Goal: Transaction & Acquisition: Purchase product/service

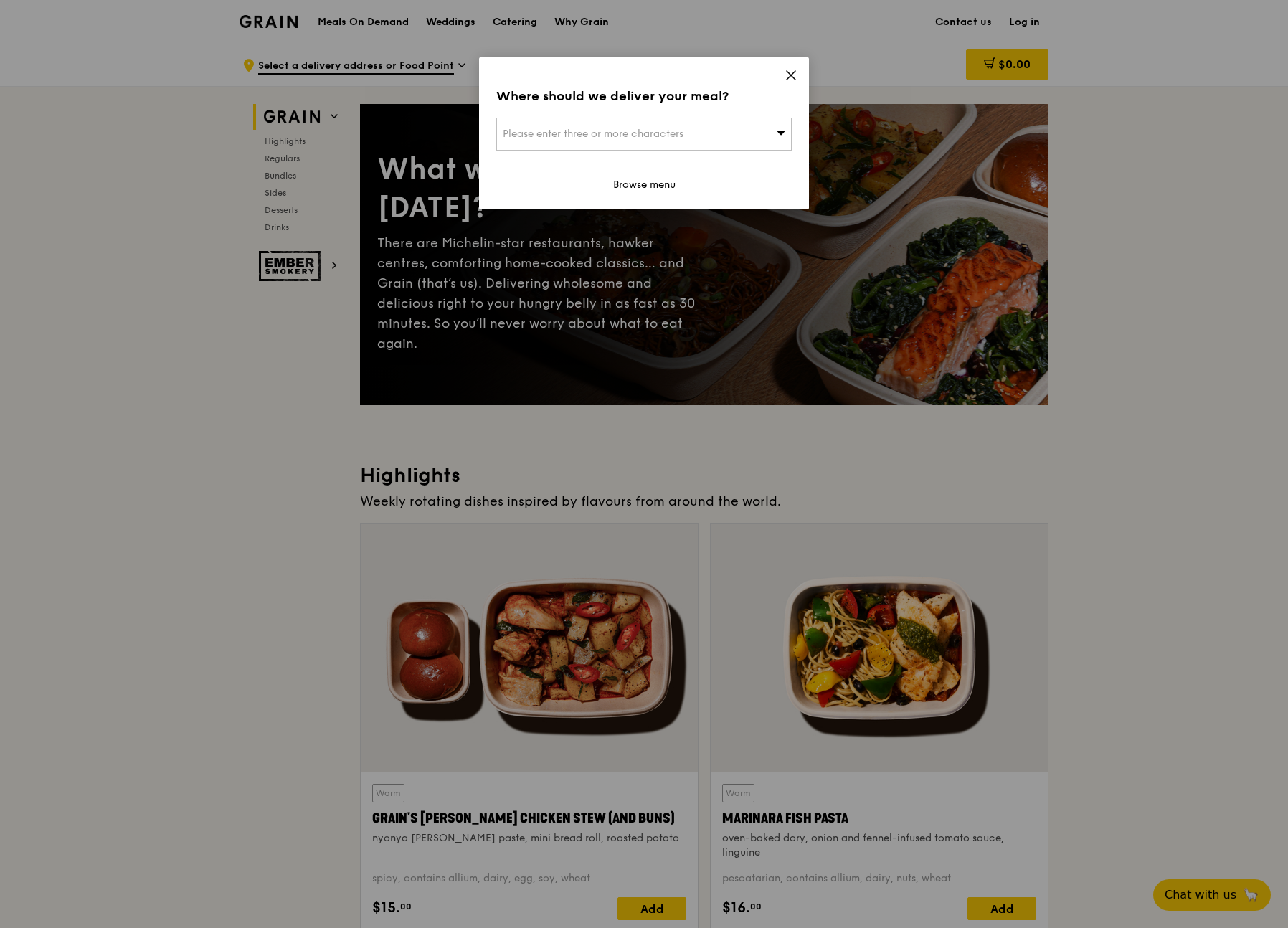
click at [674, 137] on span "Please enter three or more characters" at bounding box center [592, 134] width 181 height 13
click at [612, 137] on input "search" at bounding box center [644, 134] width 294 height 32
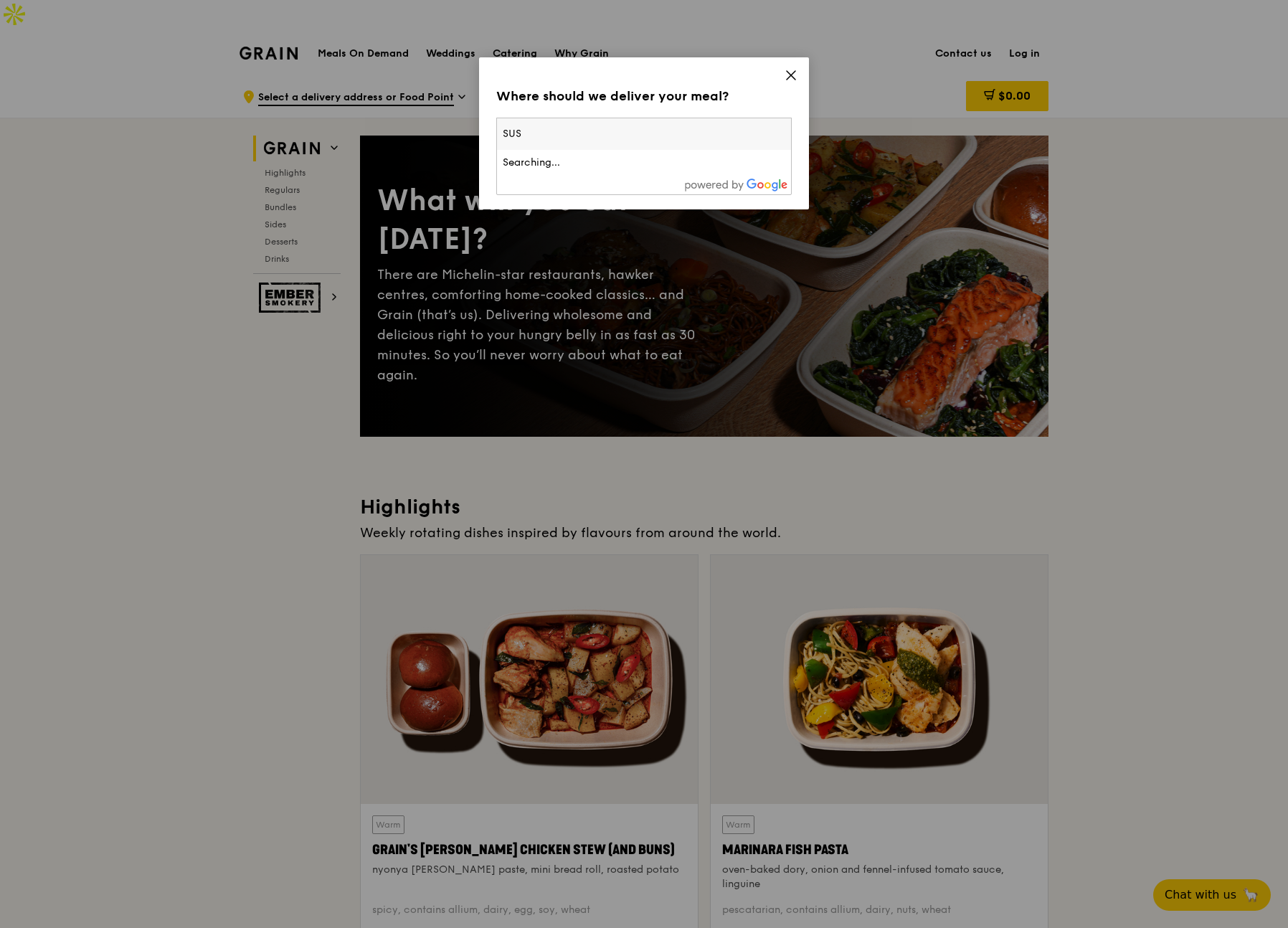
type input "SUSS"
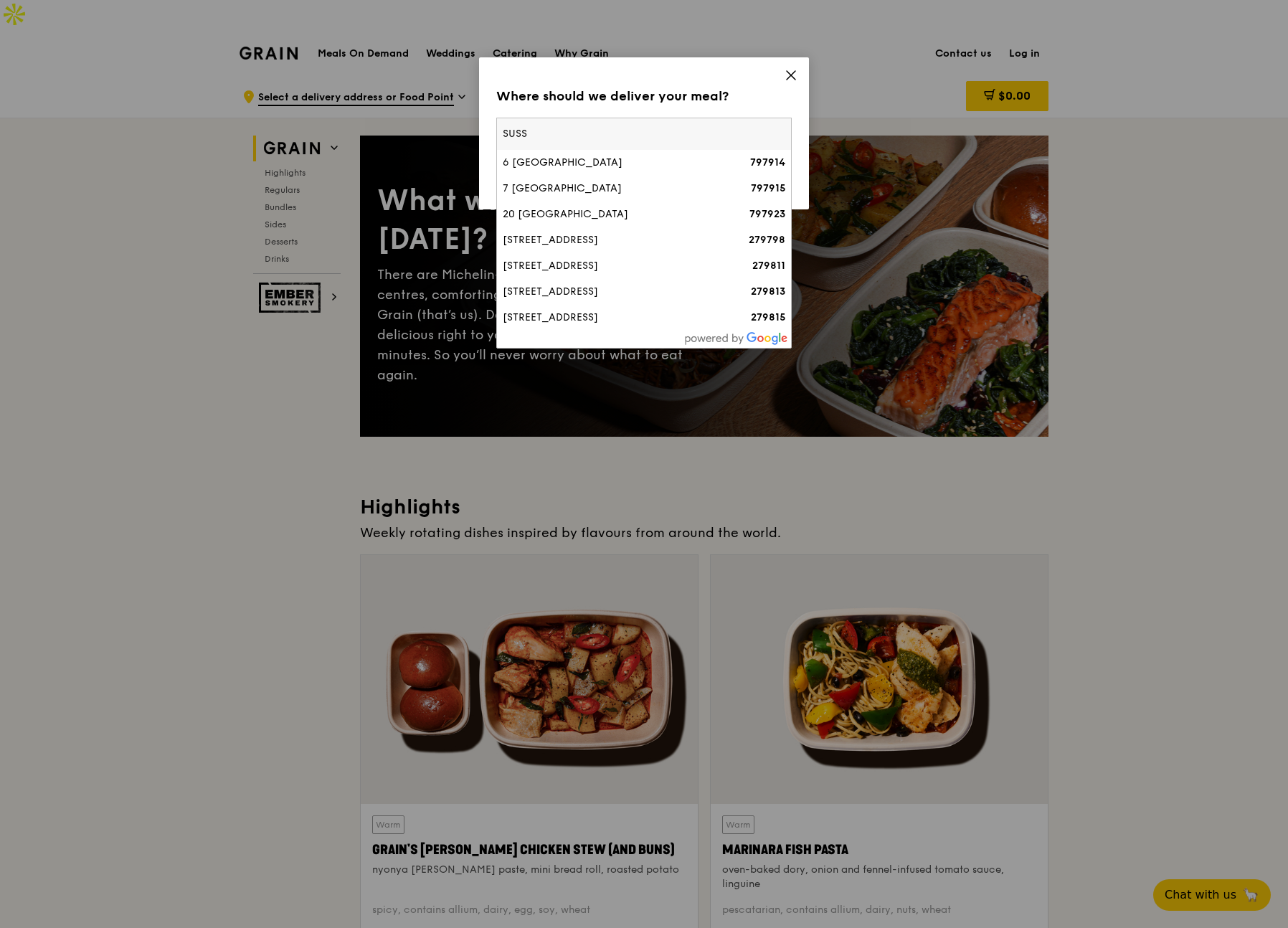
drag, startPoint x: 593, startPoint y: 137, endPoint x: 482, endPoint y: 135, distance: 111.0
click at [482, 135] on div "Where should we deliver your meal? Please enter three or more characters SUSS 6…" at bounding box center [644, 133] width 330 height 152
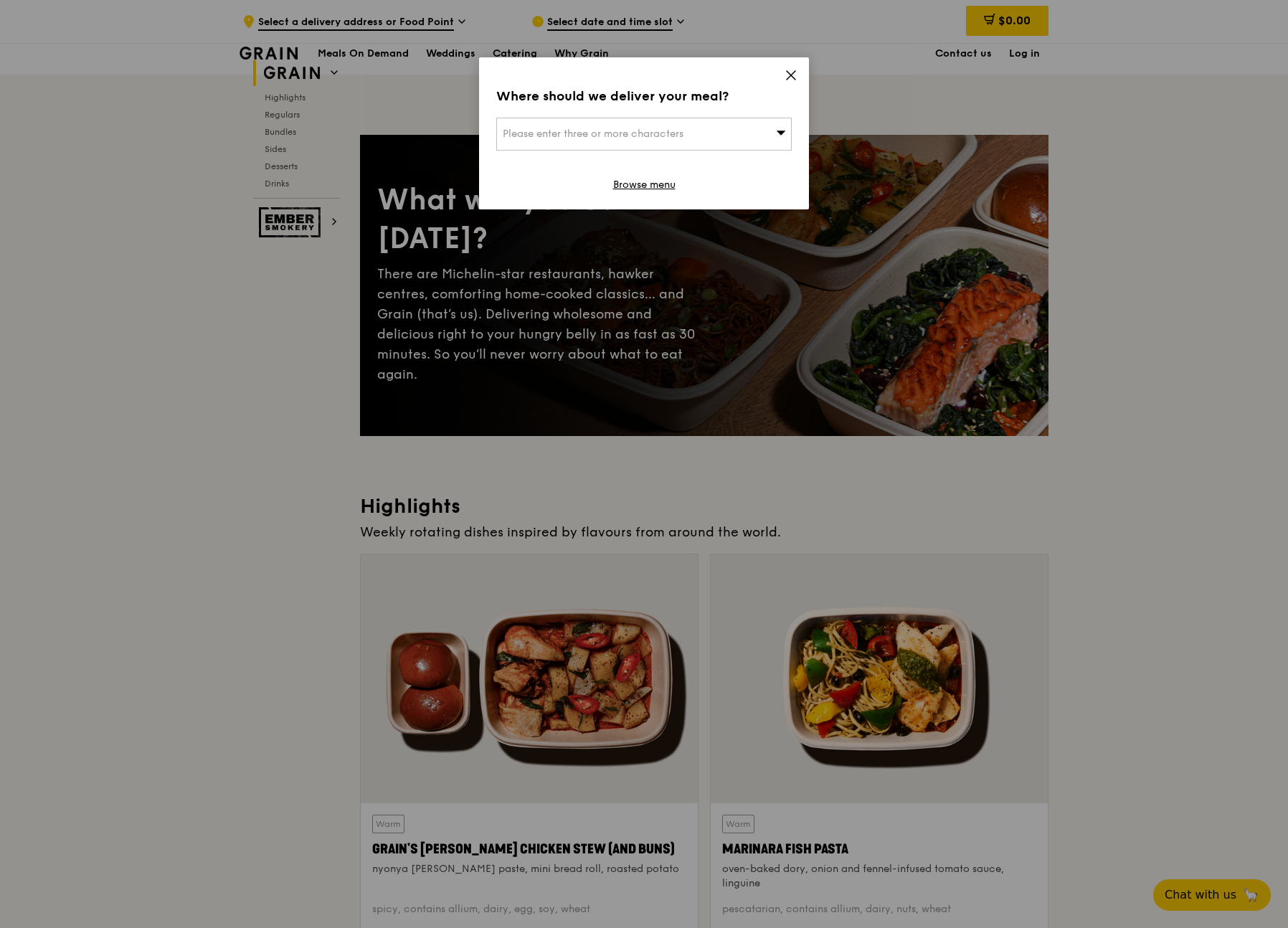
scroll to position [913, 0]
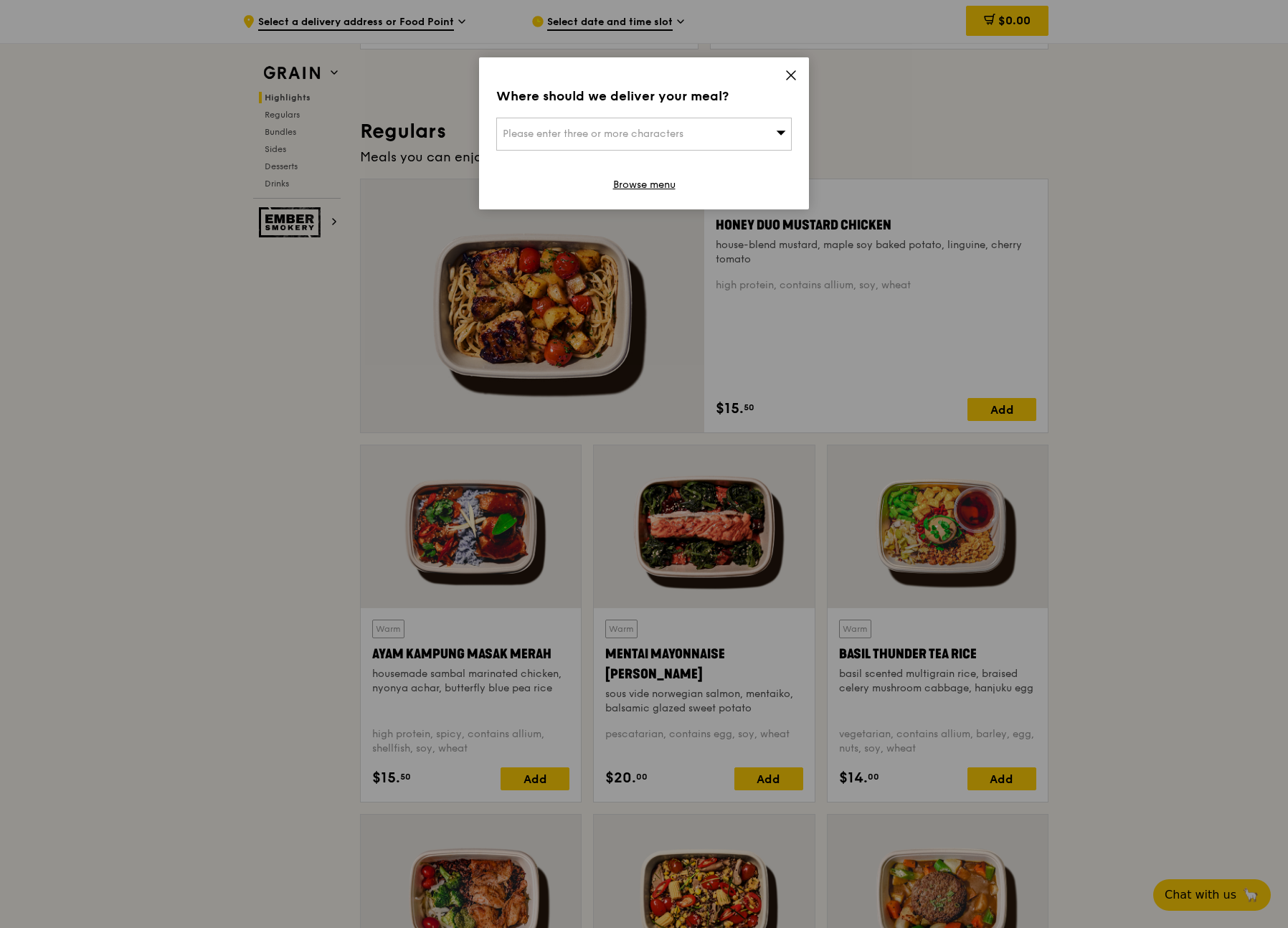
click at [551, 128] on span "Please enter three or more characters" at bounding box center [592, 134] width 181 height 13
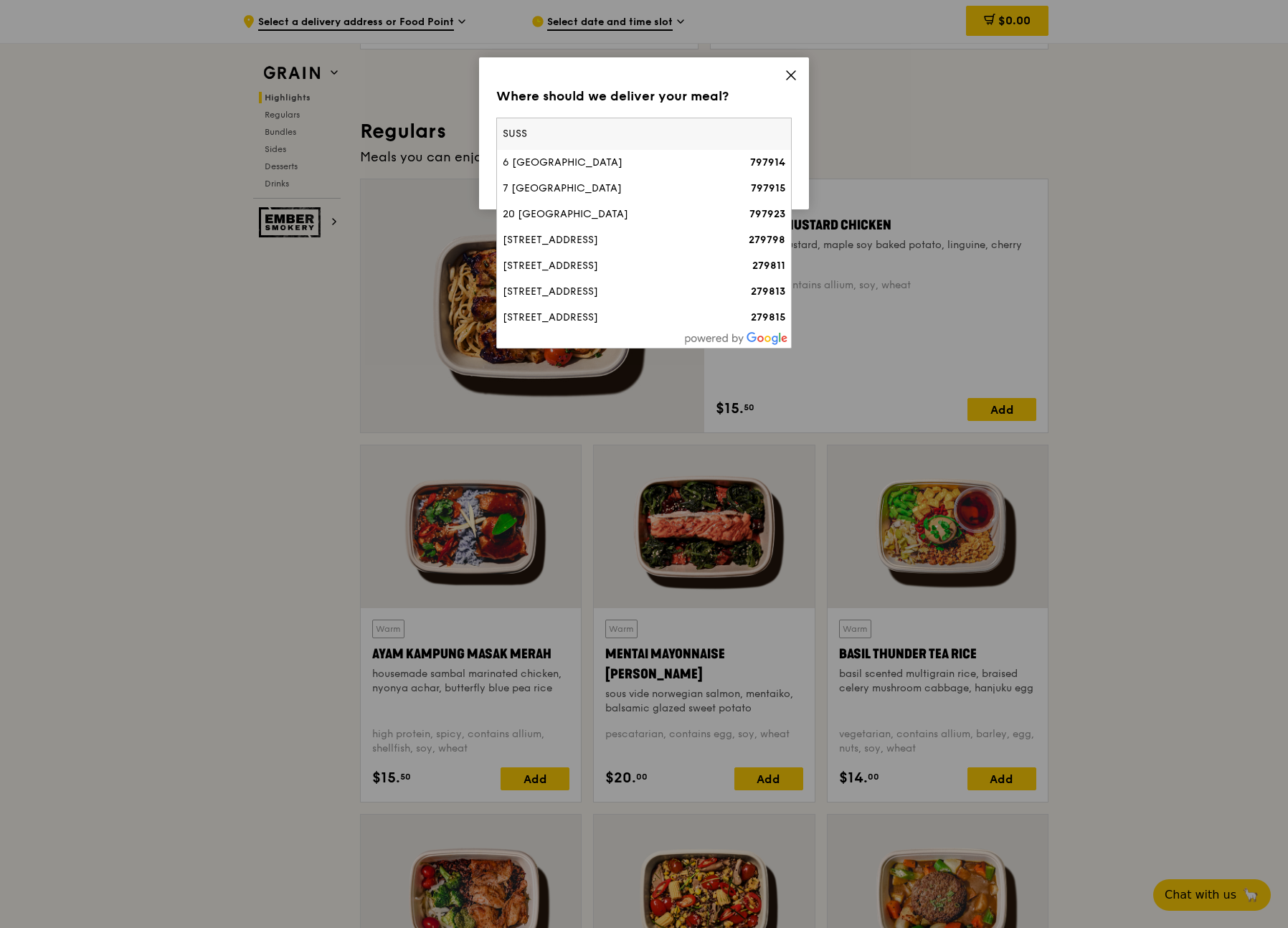
drag, startPoint x: 535, startPoint y: 134, endPoint x: 504, endPoint y: 133, distance: 31.0
click at [504, 133] on input "SUSS" at bounding box center [644, 134] width 294 height 32
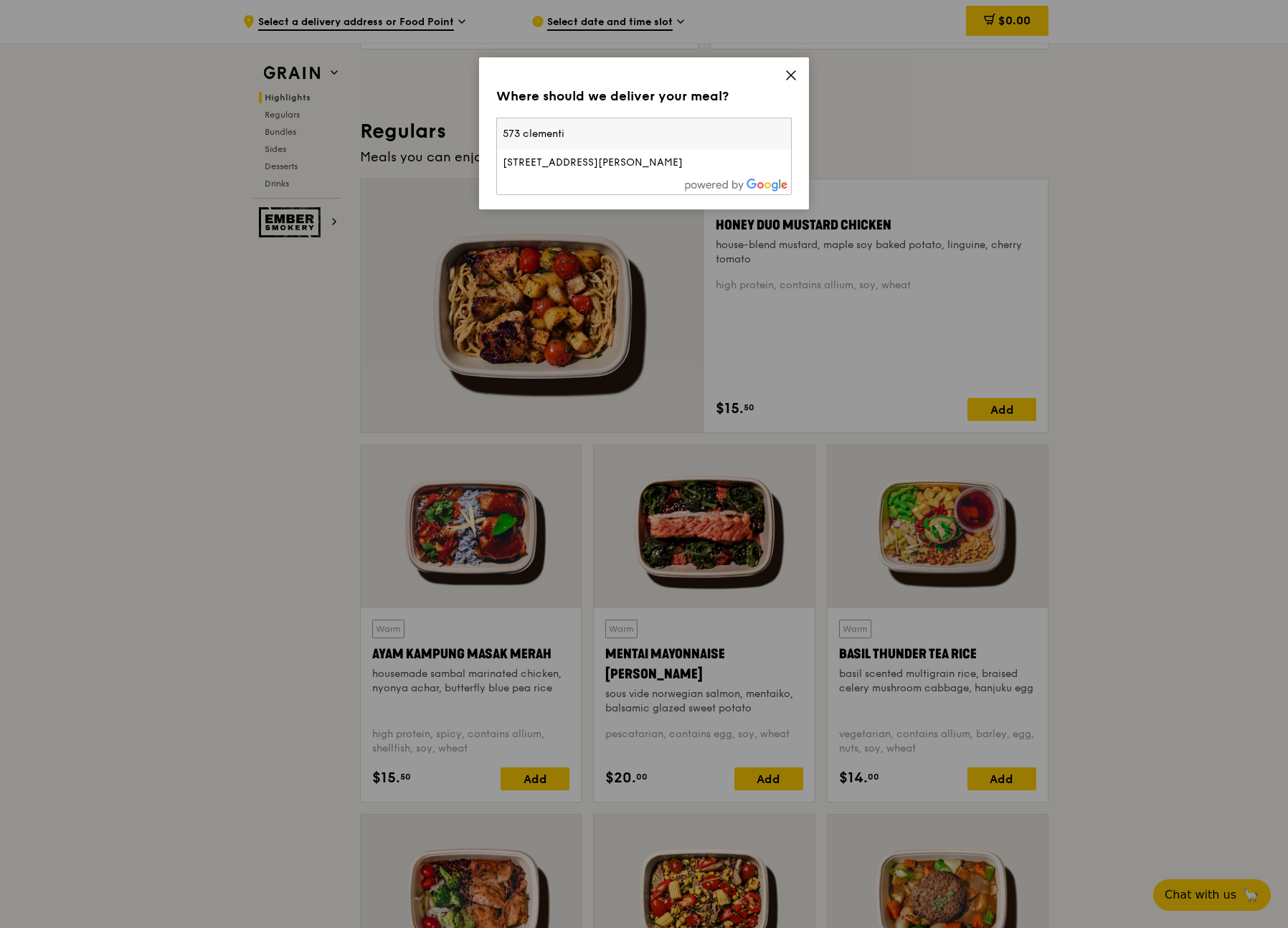
drag, startPoint x: 605, startPoint y: 133, endPoint x: 499, endPoint y: 132, distance: 106.0
click at [499, 132] on input "573 clementi" at bounding box center [644, 134] width 294 height 32
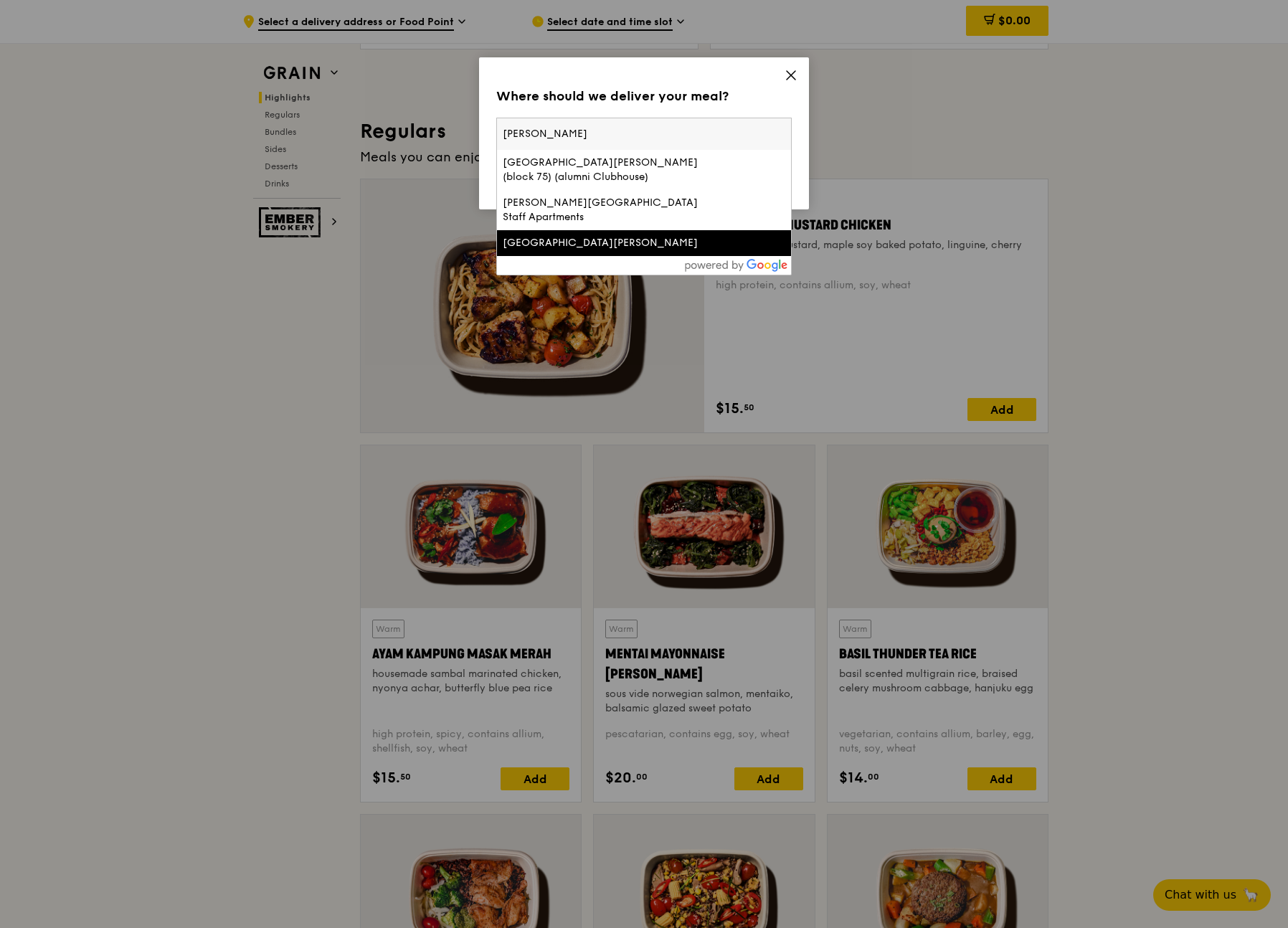
type input "[PERSON_NAME]"
click at [607, 236] on div "[GEOGRAPHIC_DATA][PERSON_NAME]" at bounding box center [608, 243] width 212 height 15
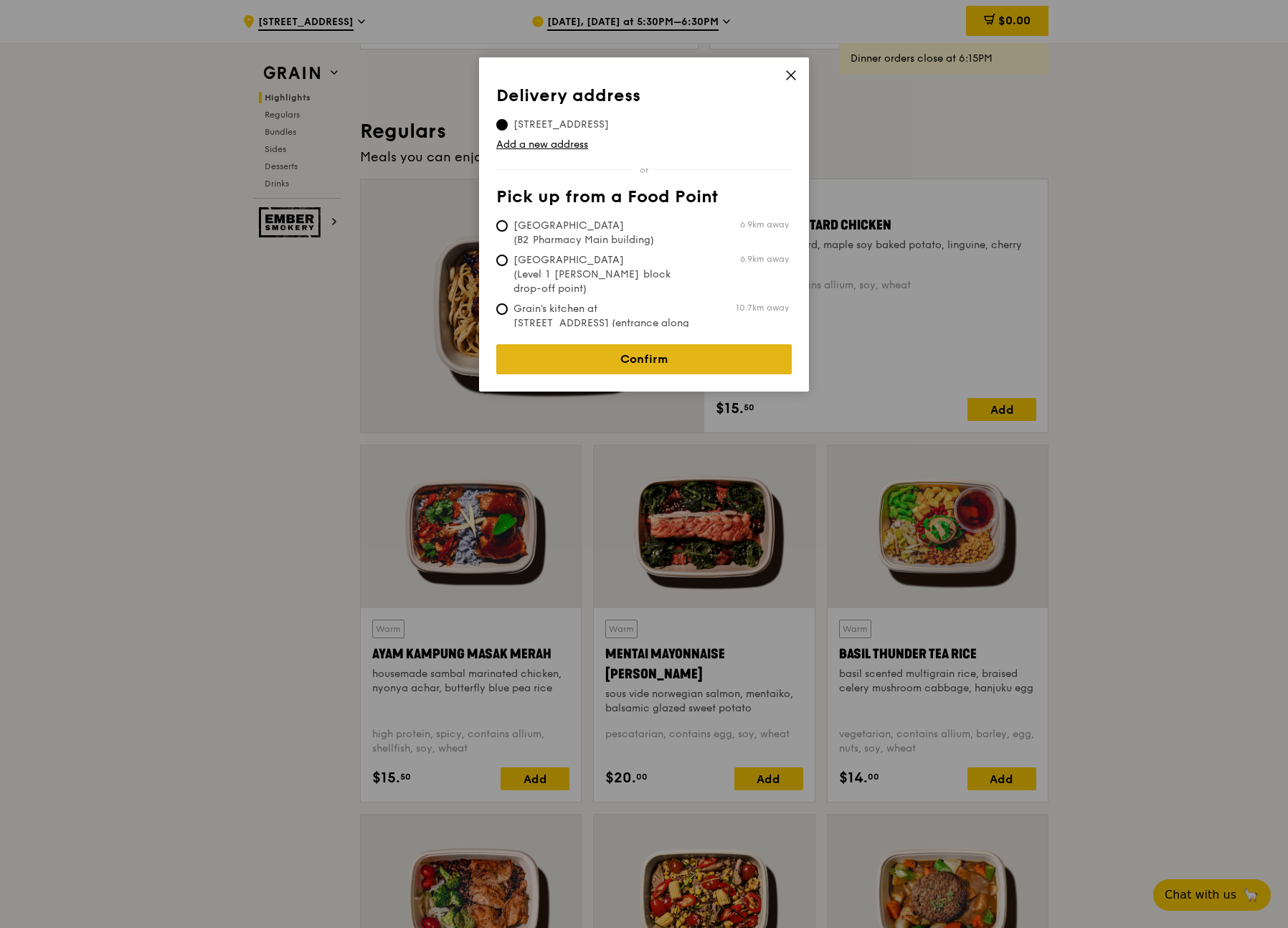
click at [627, 345] on link "Confirm" at bounding box center [644, 359] width 295 height 30
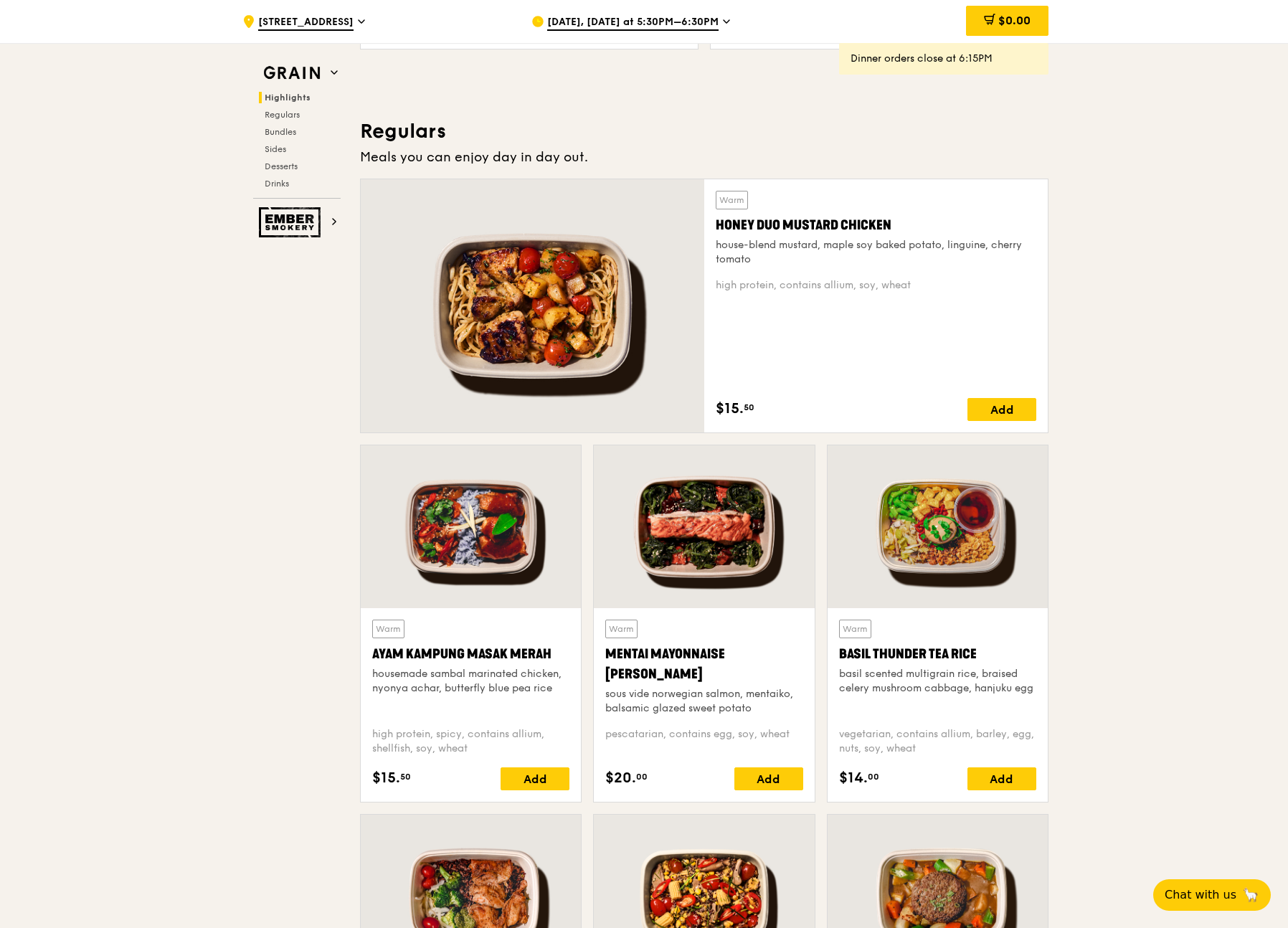
click at [660, 18] on span "[DATE], [DATE] at 5:30PM–6:30PM" at bounding box center [632, 23] width 171 height 15
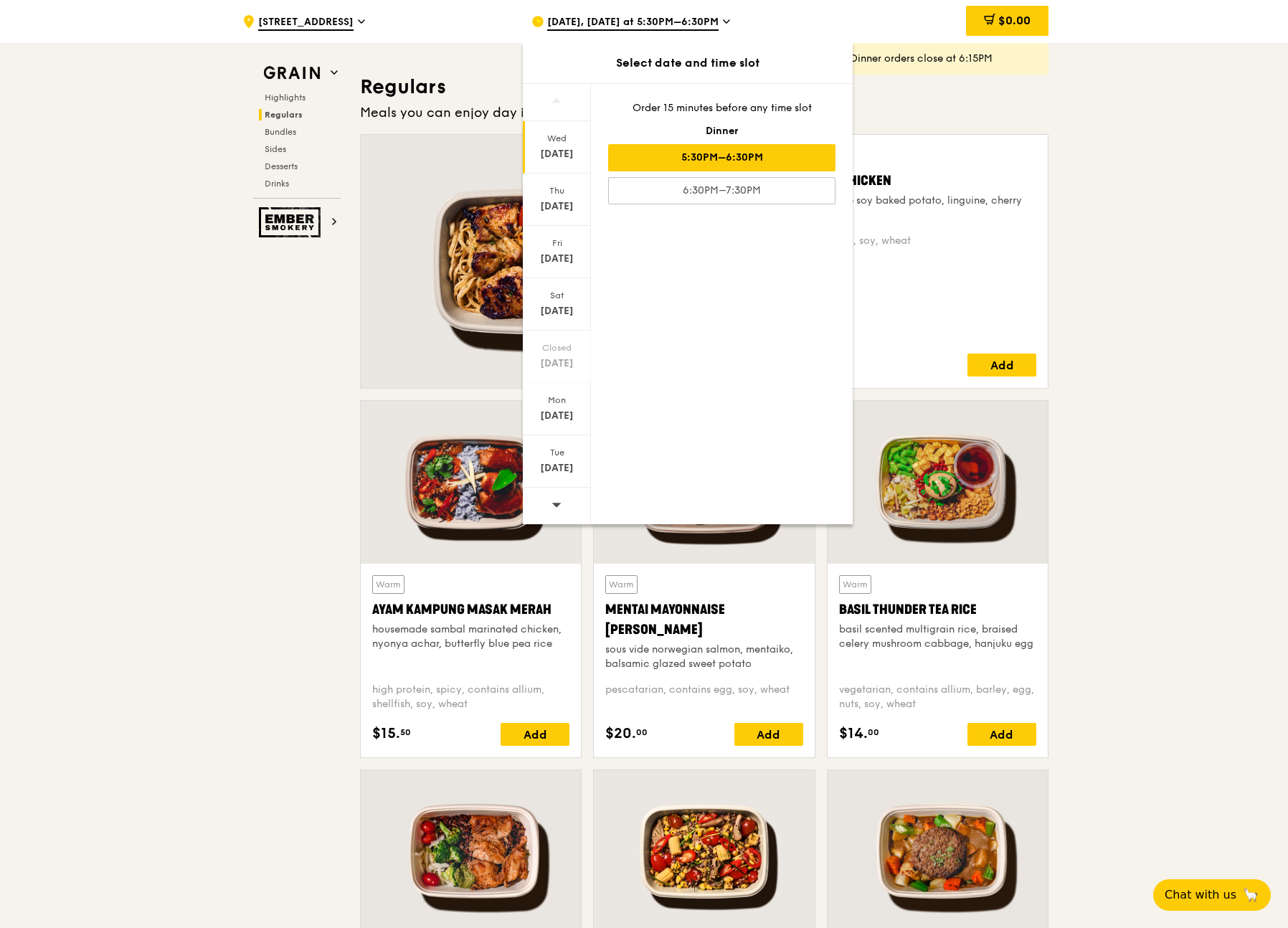
click at [559, 499] on icon at bounding box center [556, 504] width 10 height 11
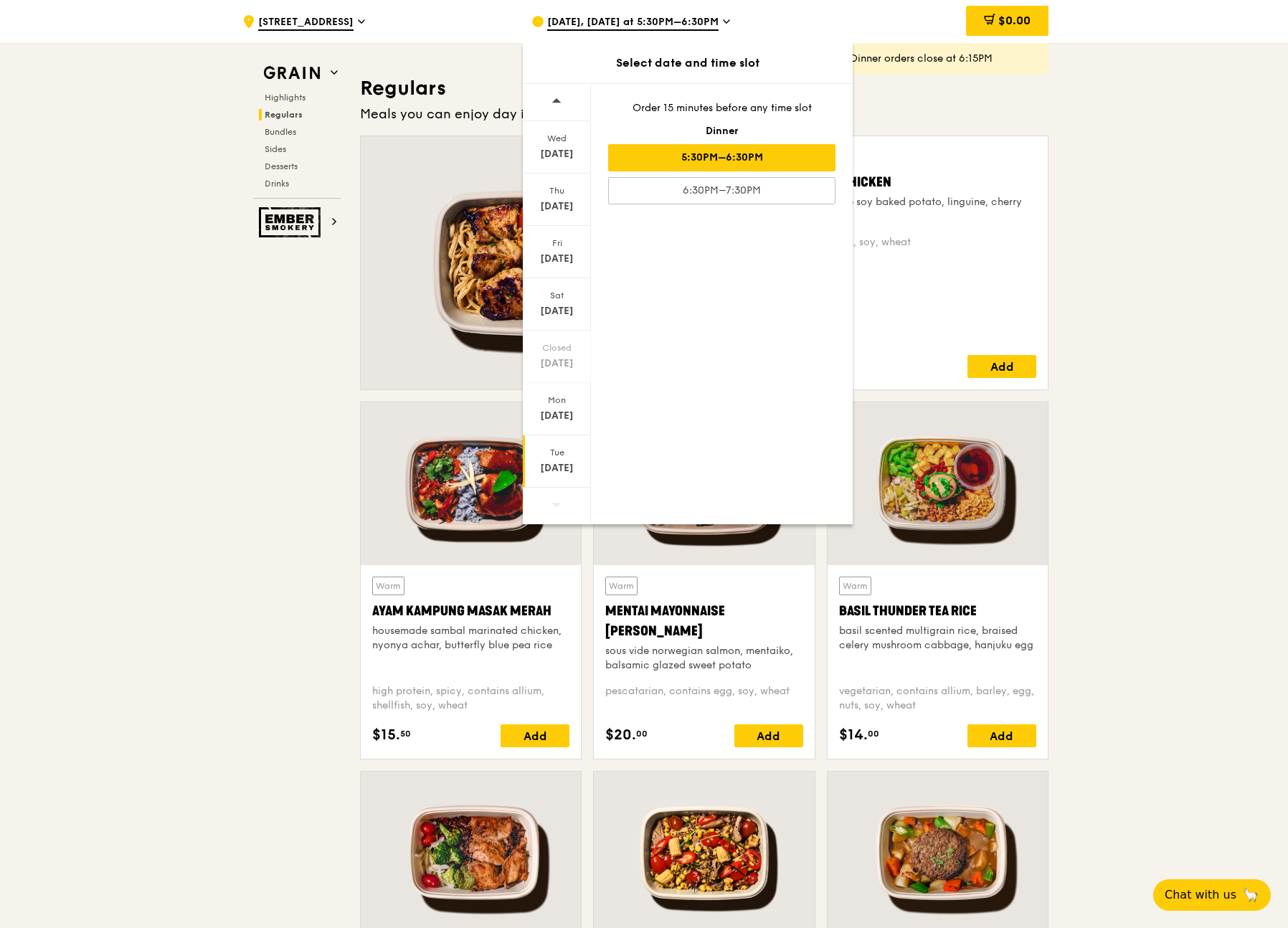
click at [557, 461] on div "[DATE]" at bounding box center [556, 467] width 64 height 15
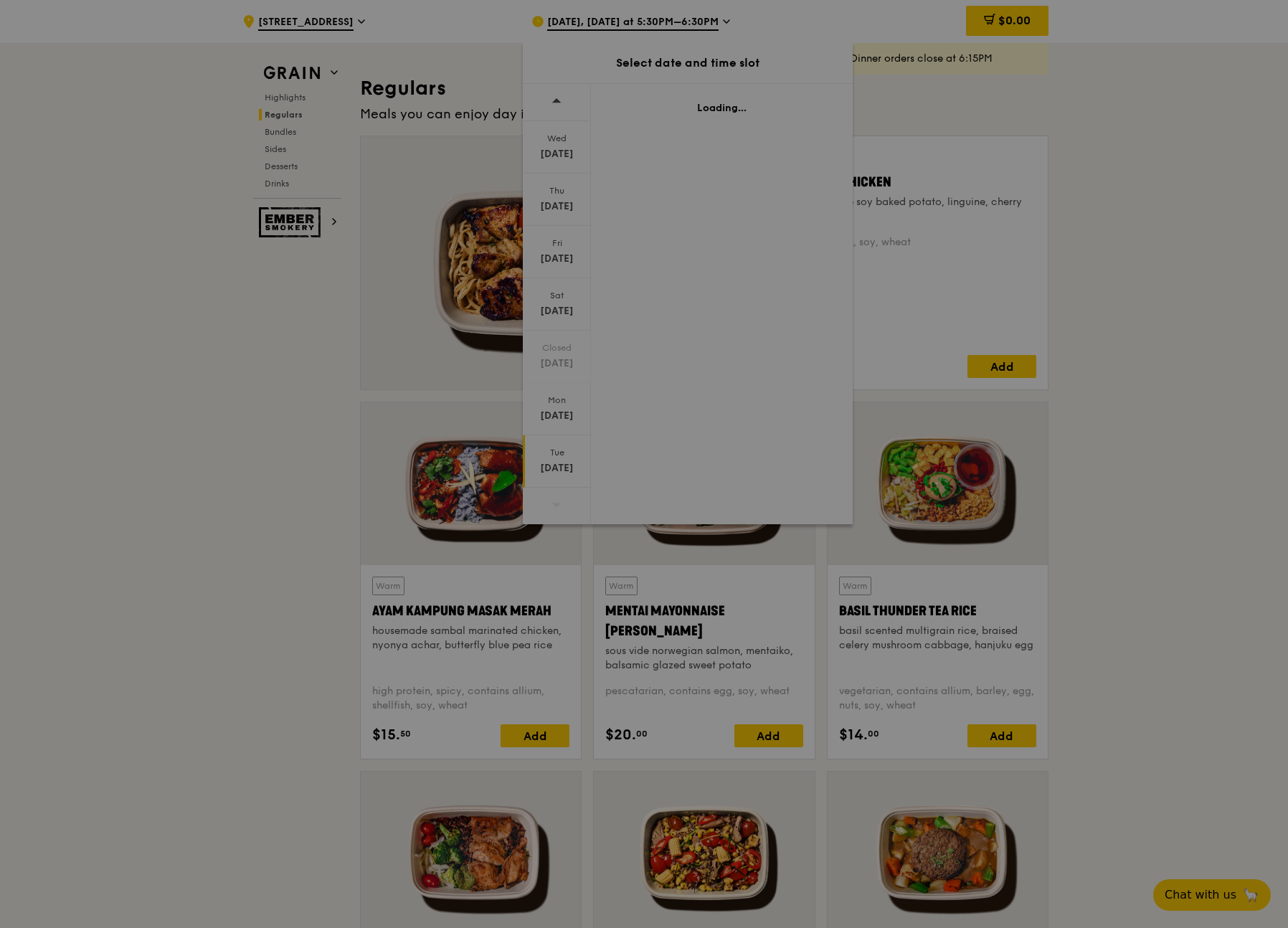
scroll to position [955, 0]
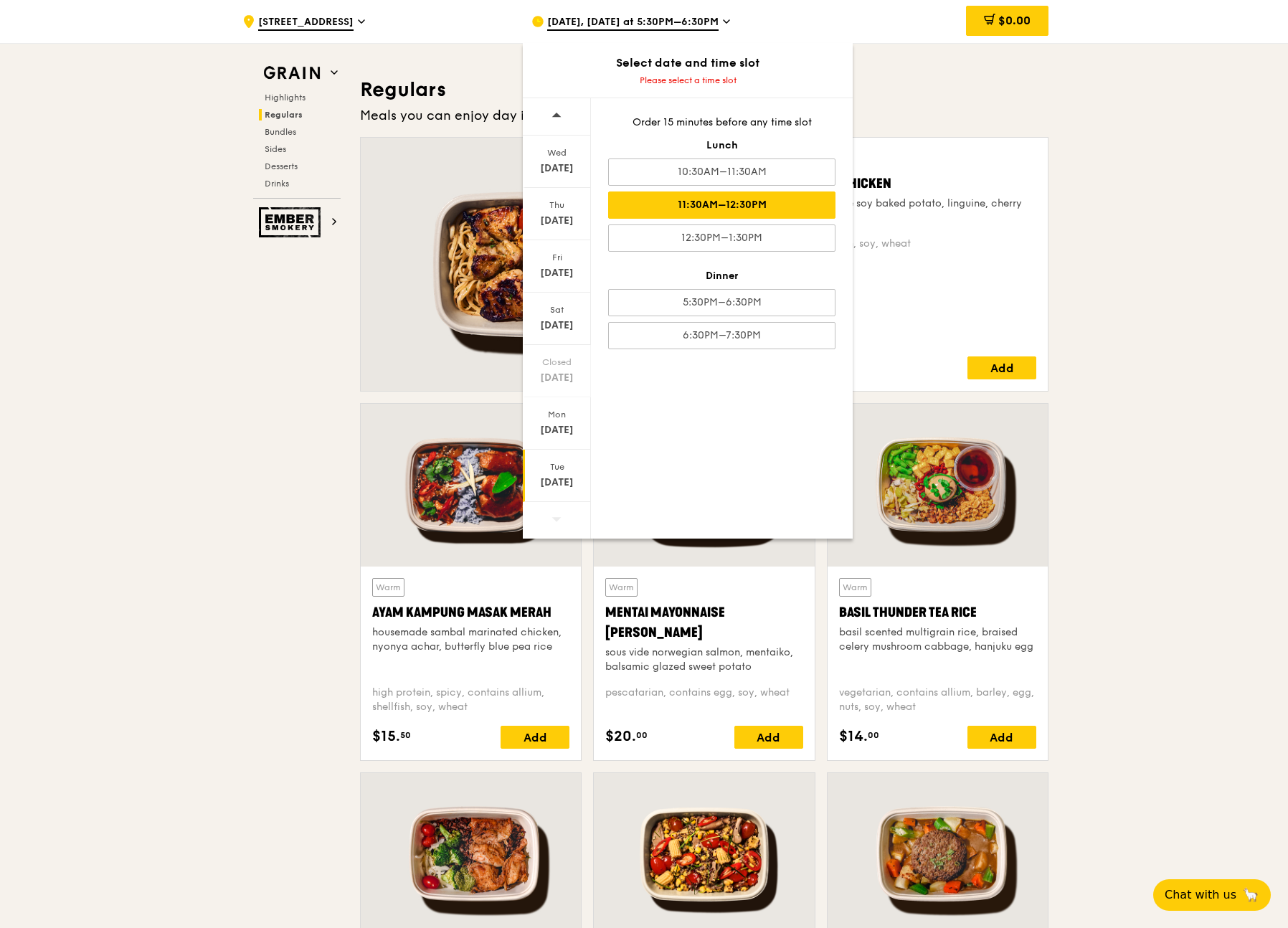
click at [804, 208] on div "11:30AM–12:30PM" at bounding box center [721, 205] width 227 height 27
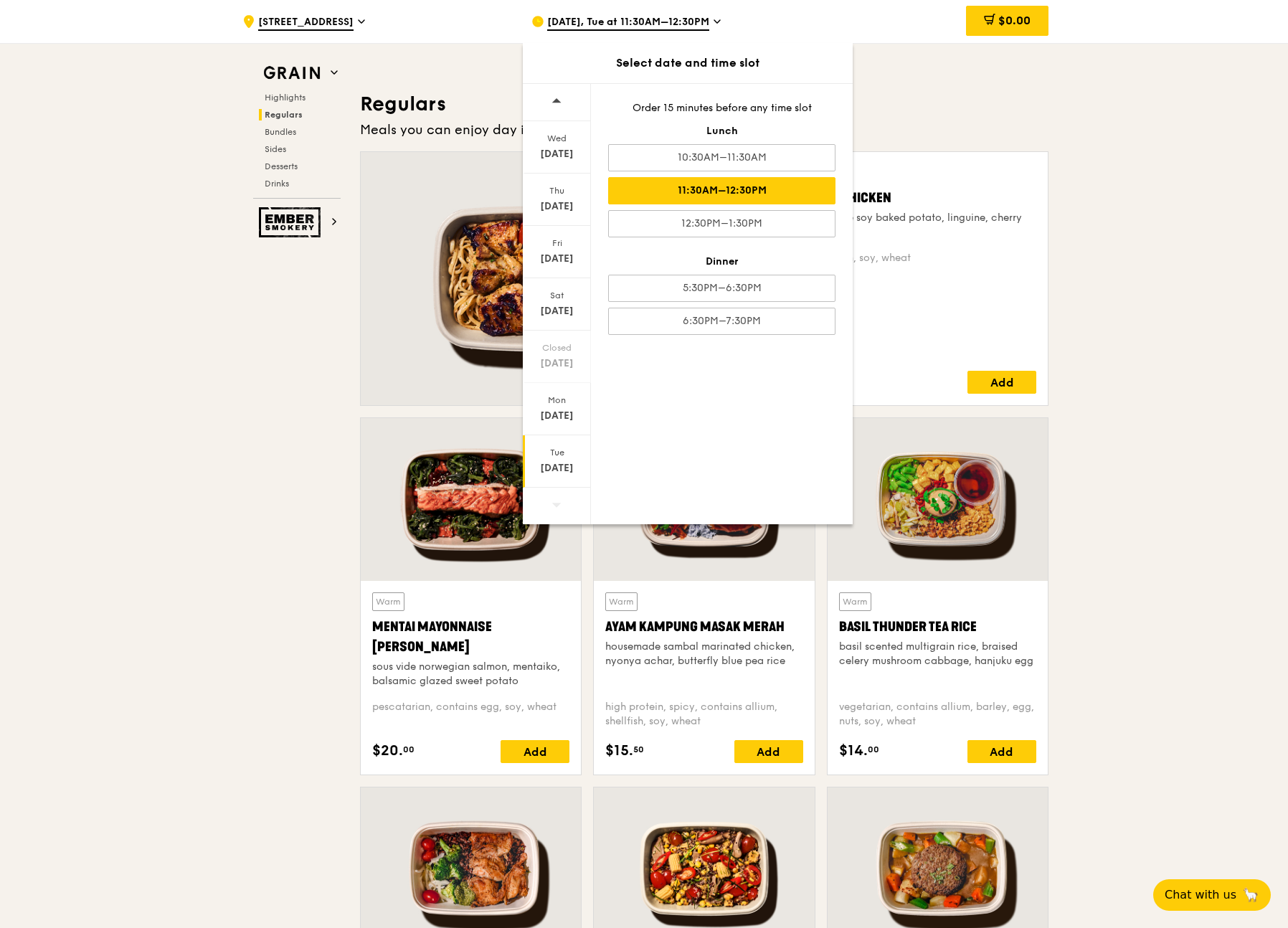
scroll to position [970, 0]
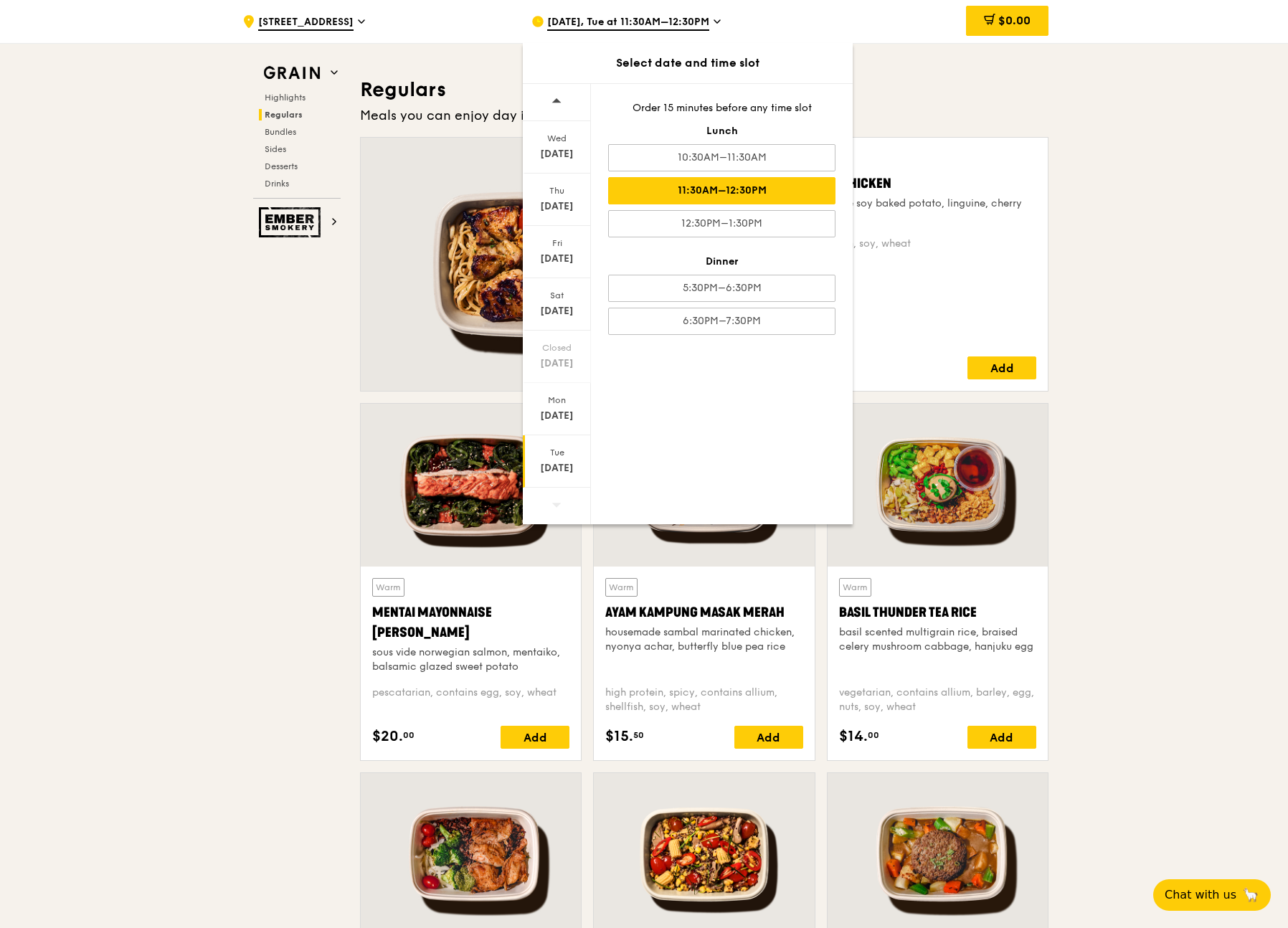
click at [759, 192] on div "11:30AM–12:30PM" at bounding box center [721, 191] width 227 height 27
click at [756, 193] on div "11:30AM–12:30PM" at bounding box center [721, 191] width 227 height 27
click at [647, 188] on div "11:30AM–12:30PM" at bounding box center [721, 191] width 227 height 27
click at [552, 462] on div "[DATE]" at bounding box center [556, 467] width 64 height 15
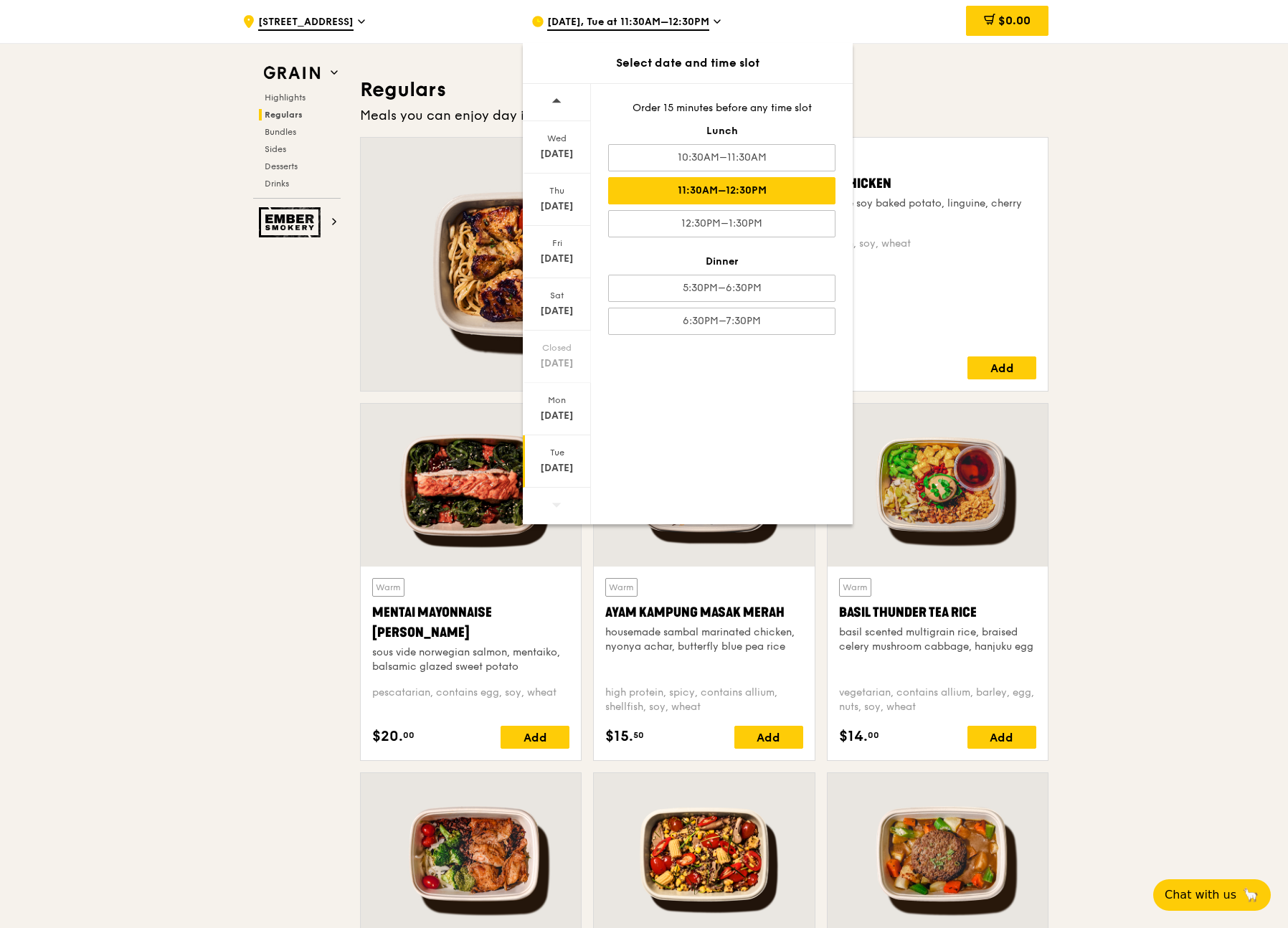
click at [670, 193] on div "11:30AM–12:30PM" at bounding box center [721, 191] width 227 height 27
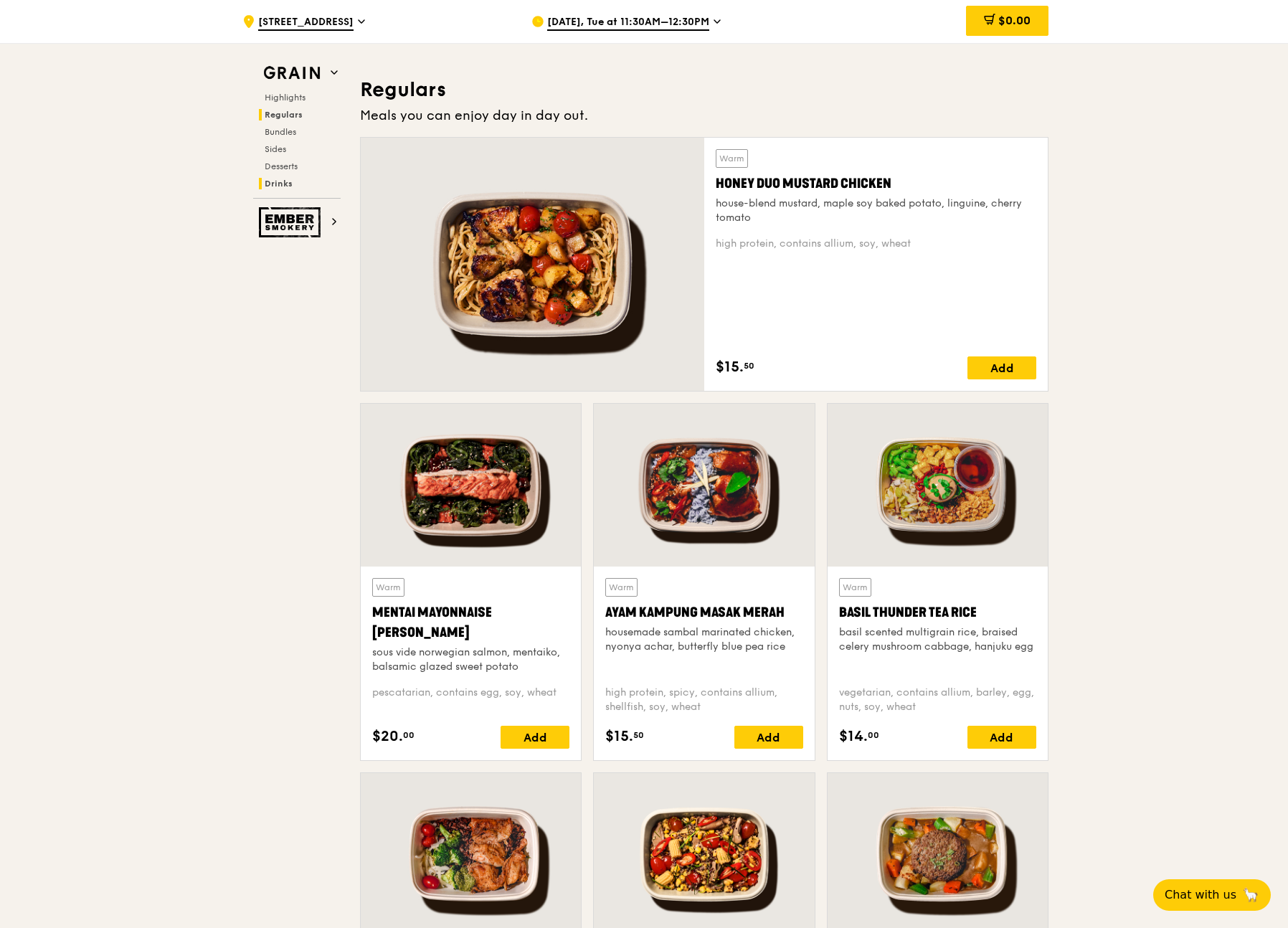
click at [281, 183] on span "Drinks" at bounding box center [278, 183] width 28 height 10
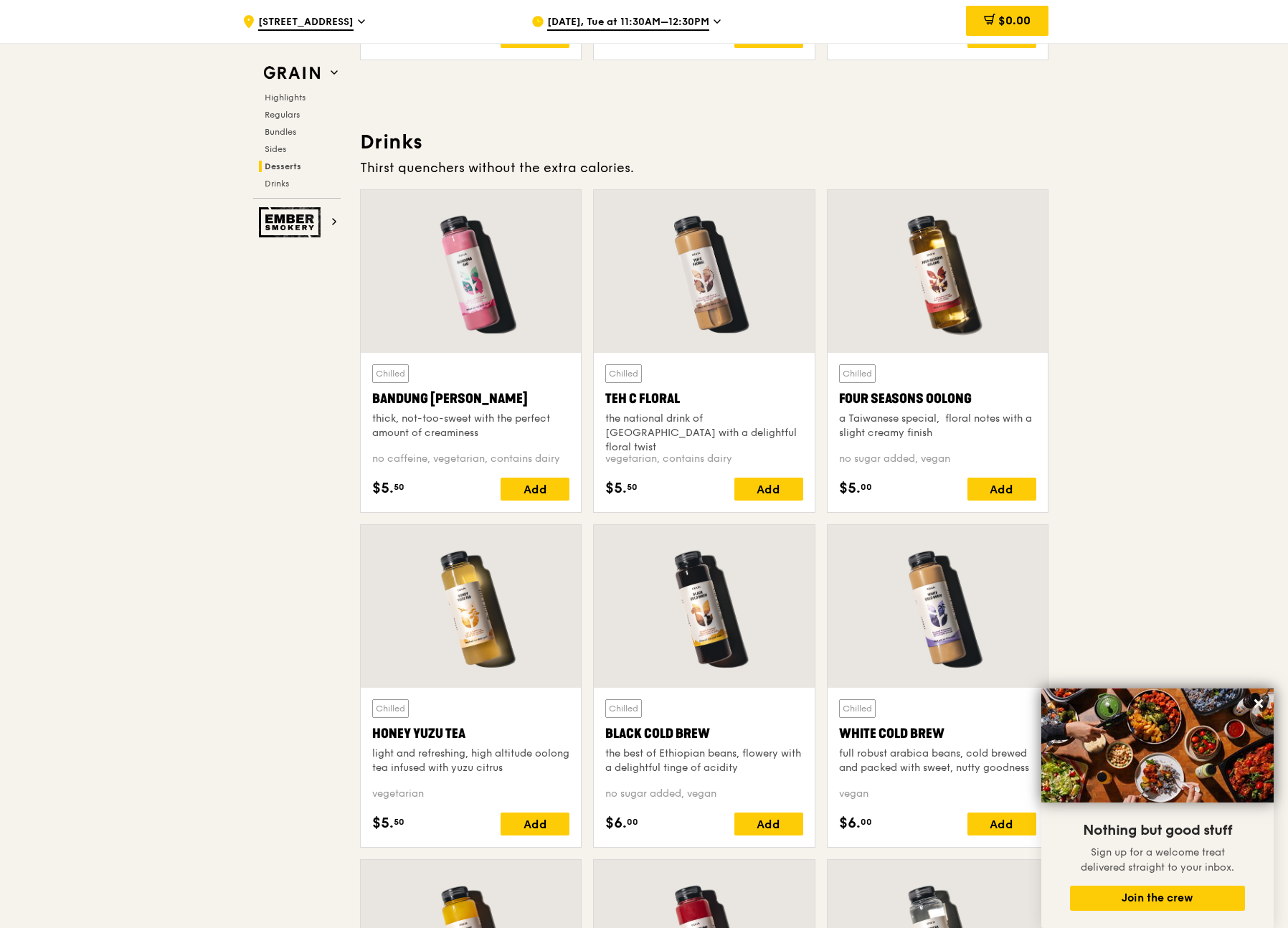
scroll to position [4931, 0]
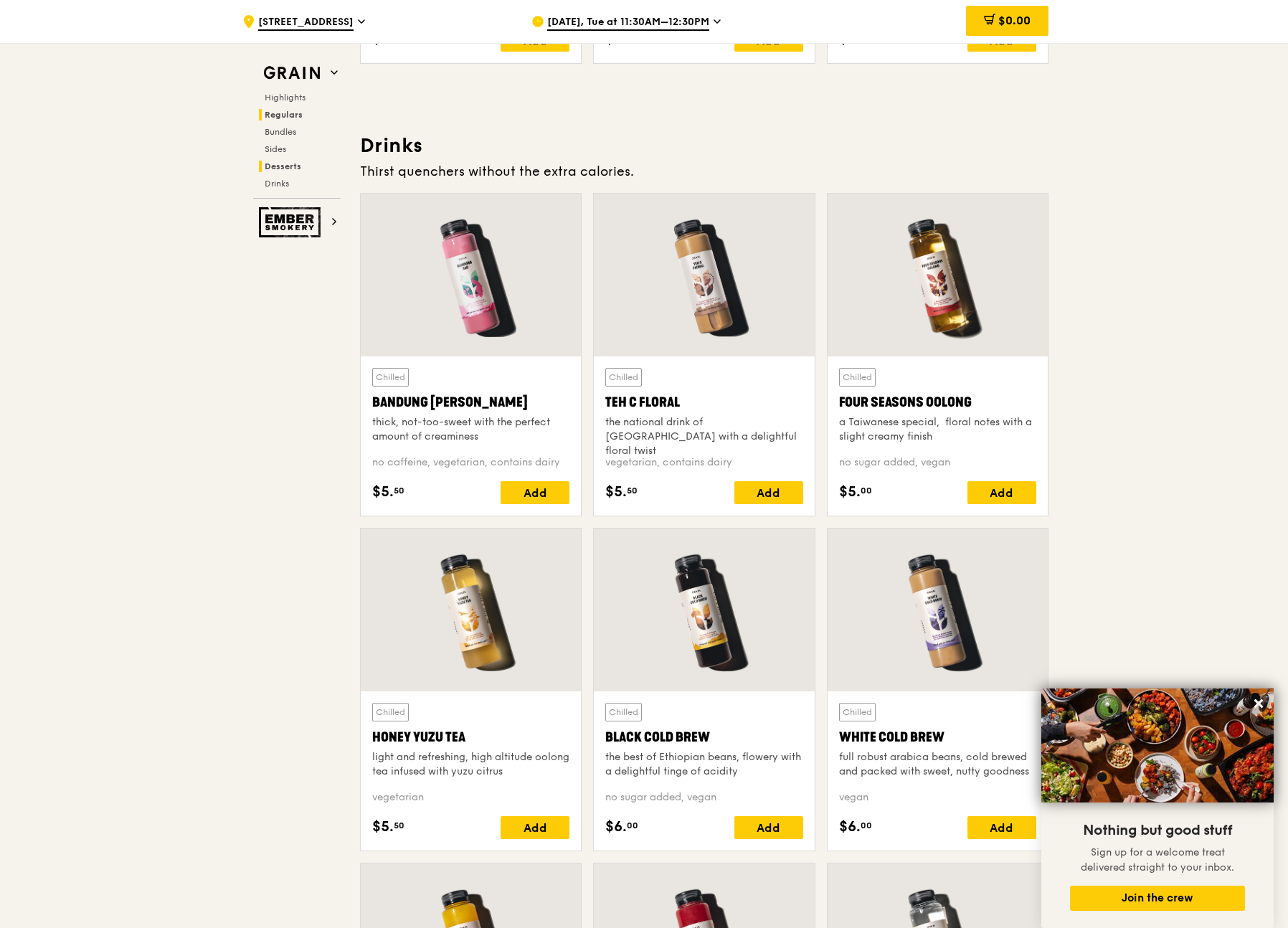
click at [290, 110] on span "Regulars" at bounding box center [283, 114] width 38 height 10
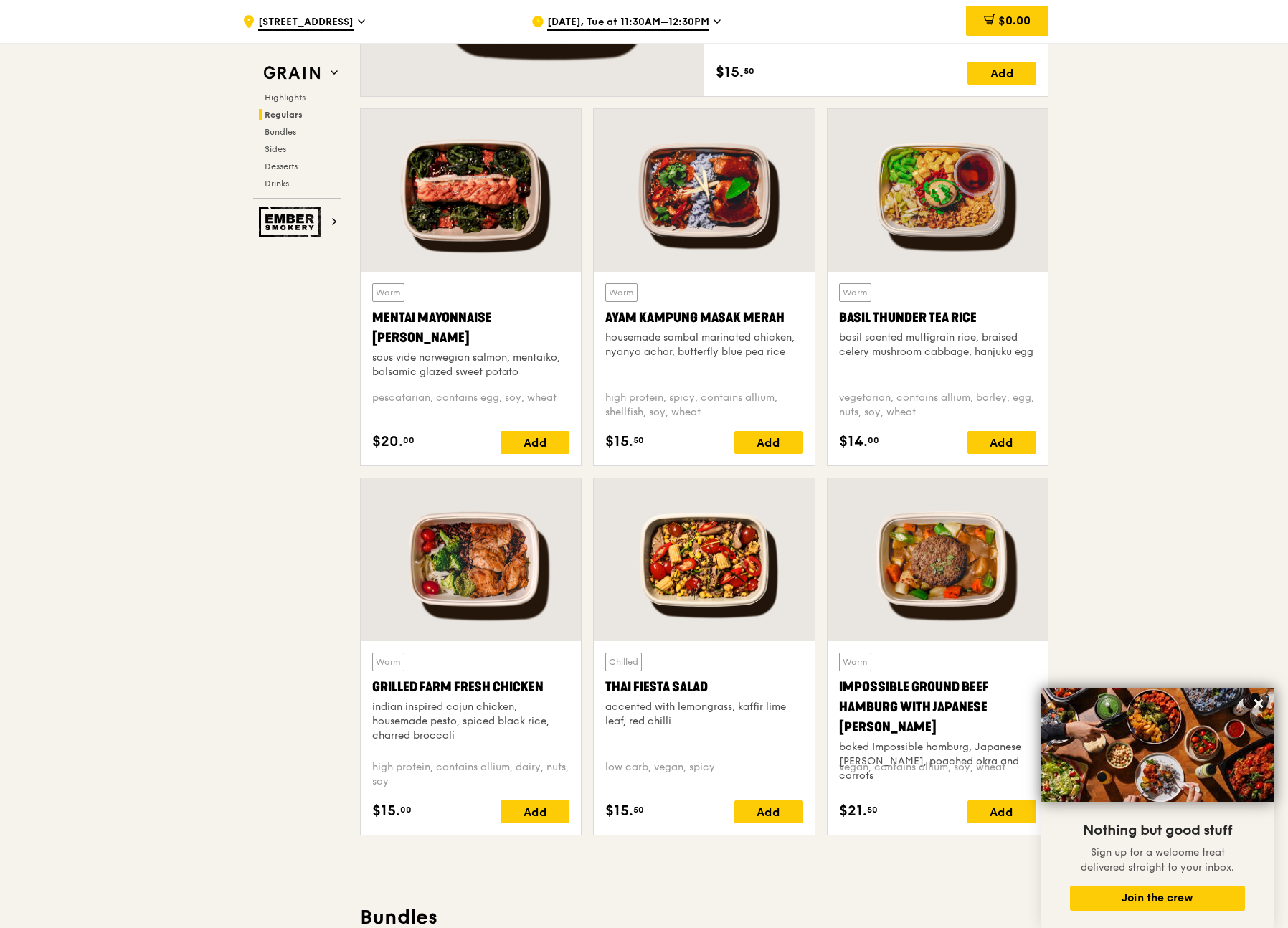
scroll to position [922, 0]
